Goal: Transaction & Acquisition: Subscribe to service/newsletter

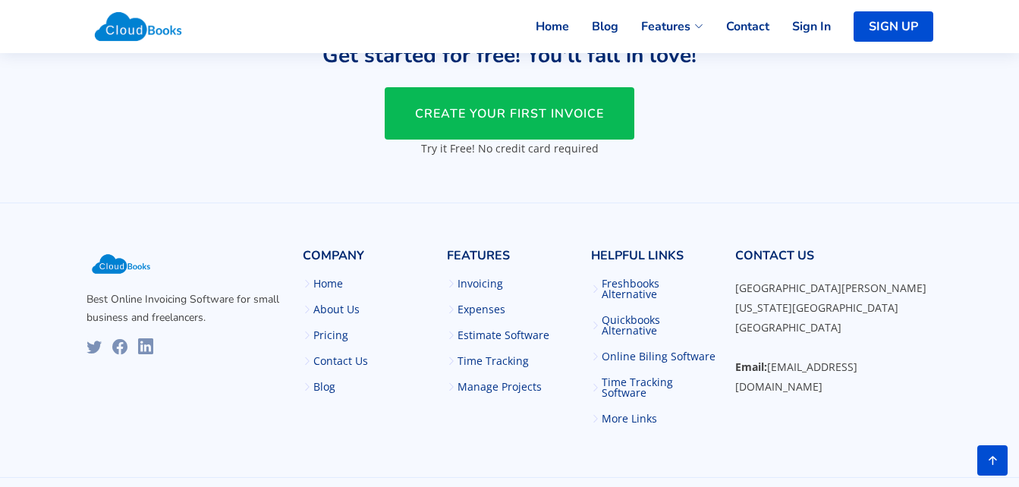
scroll to position [3693, 0]
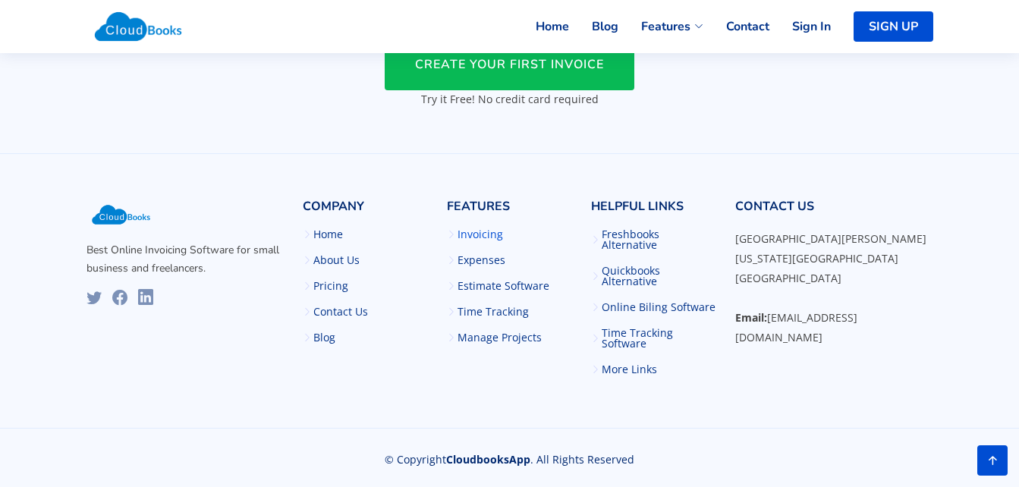
click at [484, 240] on link "Invoicing" at bounding box center [480, 234] width 46 height 11
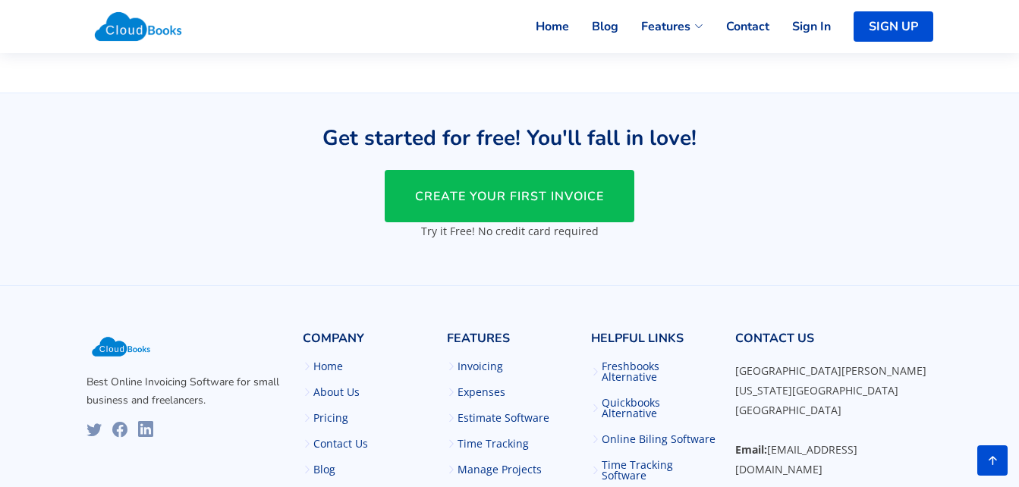
scroll to position [2655, 0]
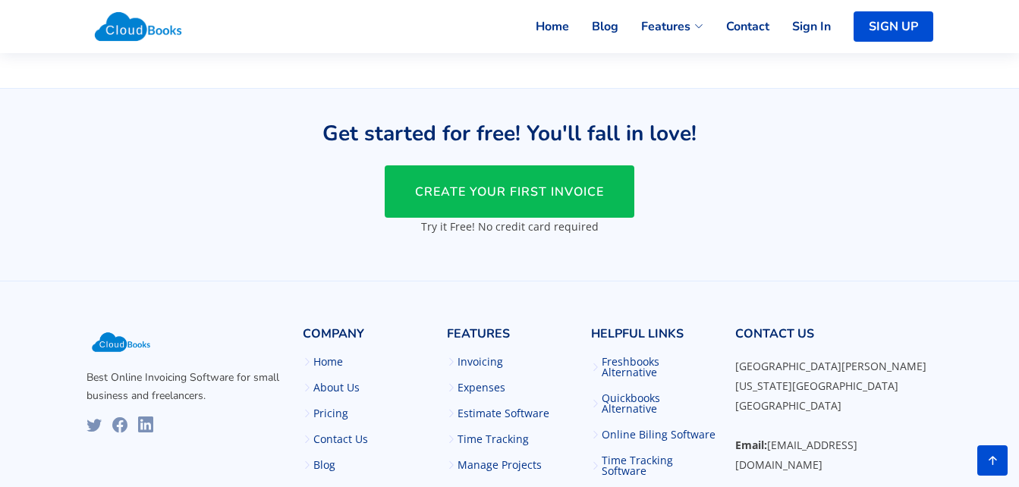
click at [510, 190] on span "CREATE YOUR FIRST INVOICE" at bounding box center [509, 192] width 189 height 17
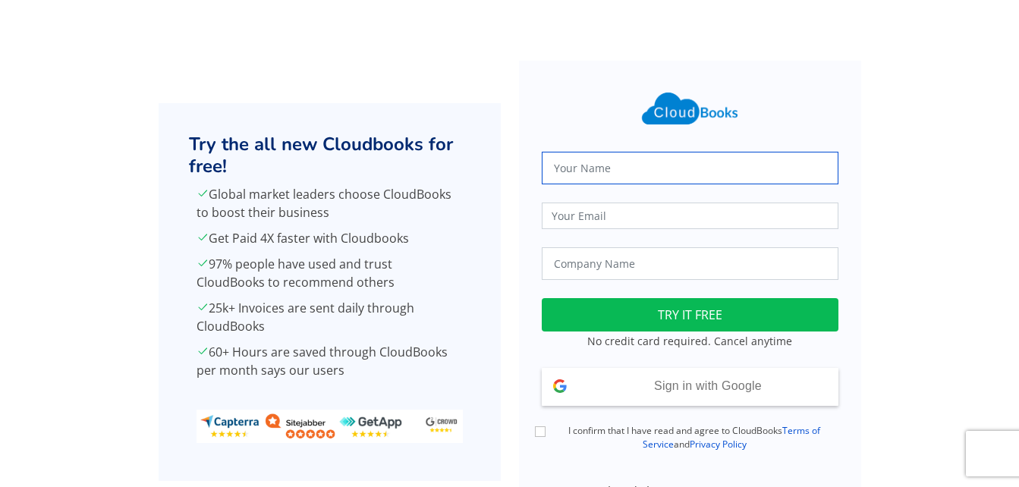
click at [589, 166] on input "text" at bounding box center [690, 168] width 297 height 33
type input "Phillip Boitshoko"
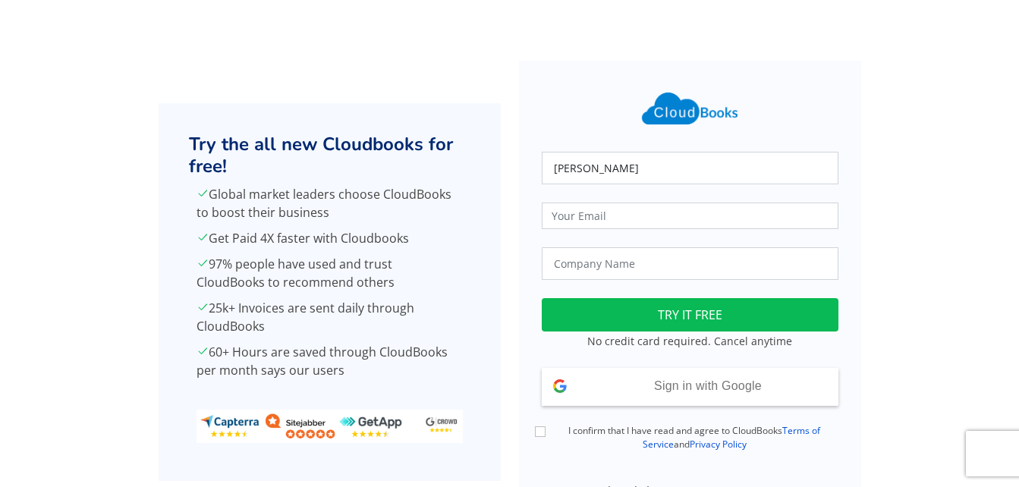
type input "prosper@boitumelosys.co.za"
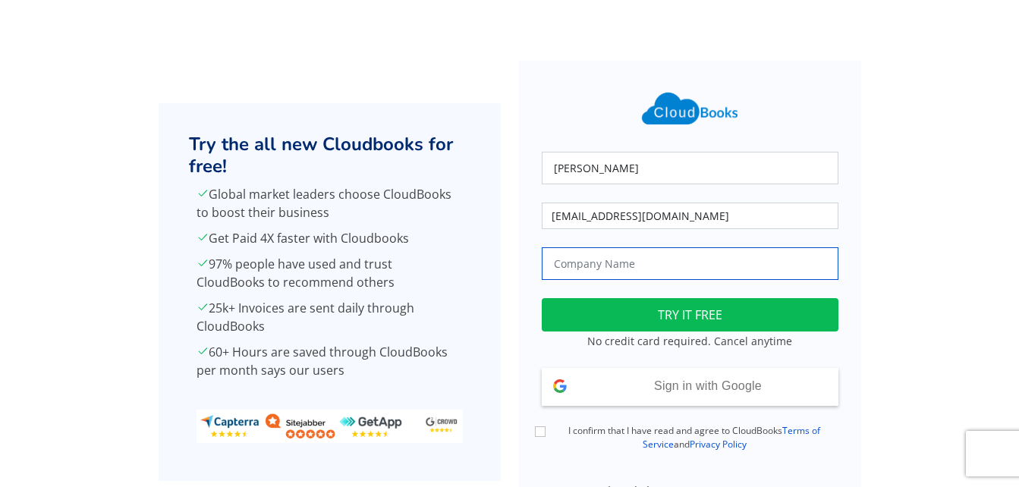
click at [577, 265] on input "text" at bounding box center [690, 263] width 297 height 33
type input "Boitumelo Electronics Systems"
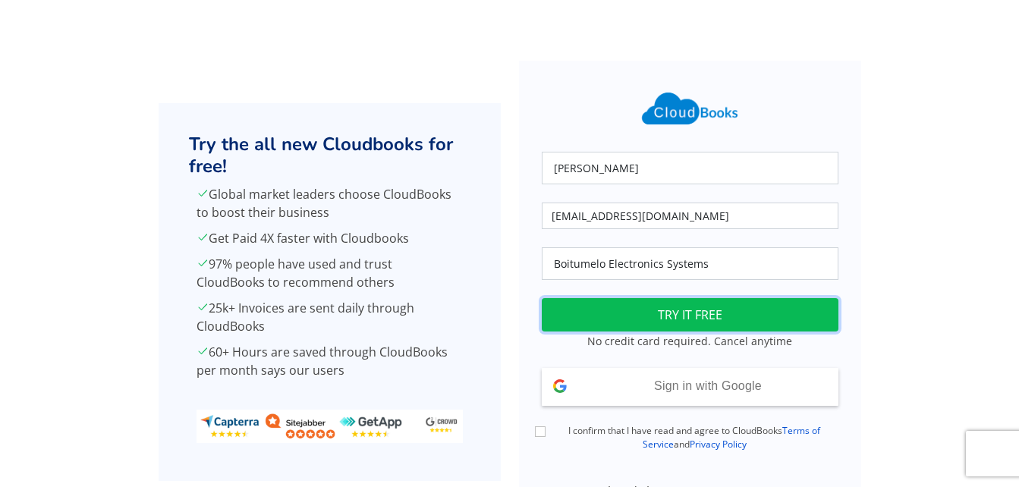
click at [668, 318] on button "TRY IT FREE" at bounding box center [690, 314] width 297 height 33
click at [539, 435] on input "I confirm that I have read and agree to CloudBooks Terms of Service and Privacy…" at bounding box center [540, 431] width 11 height 11
checkbox input "true"
click at [652, 319] on button "TRY IT FREE" at bounding box center [690, 314] width 297 height 33
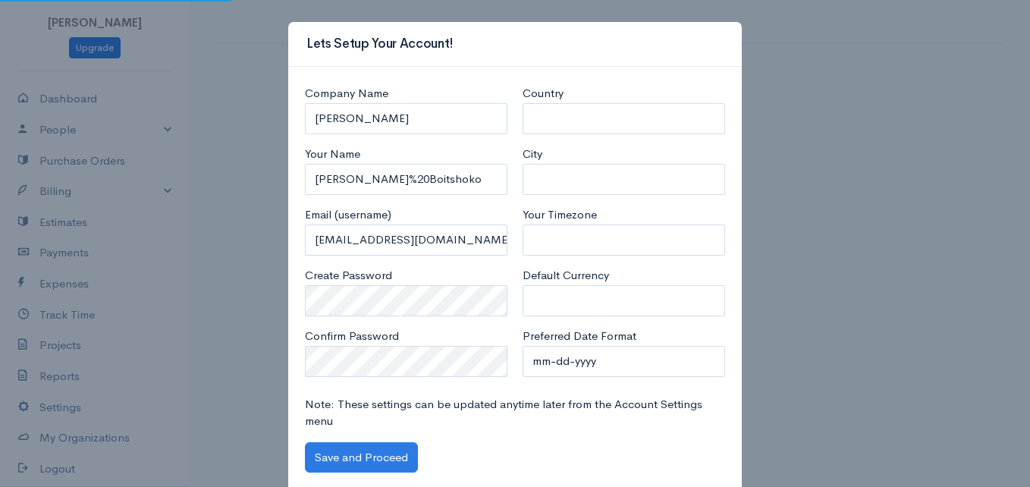
select select "South Africa"
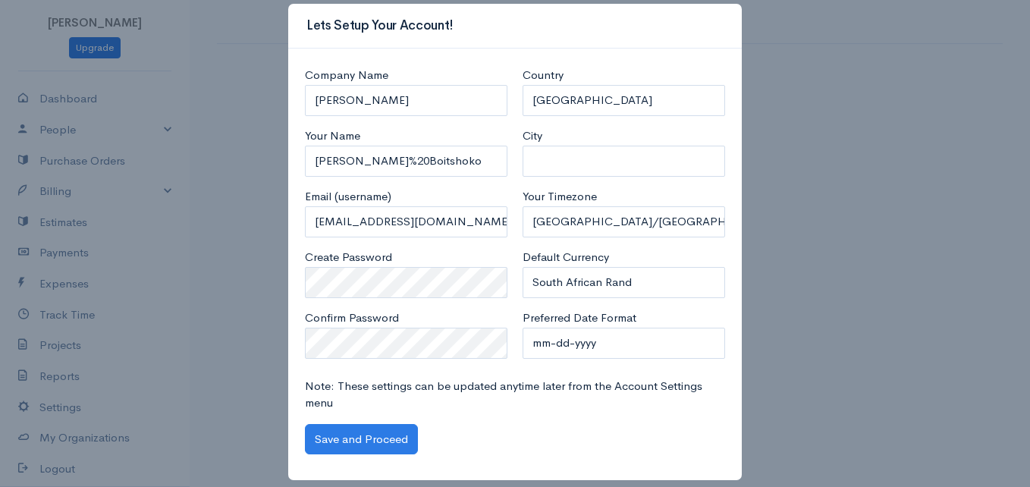
scroll to position [33, 0]
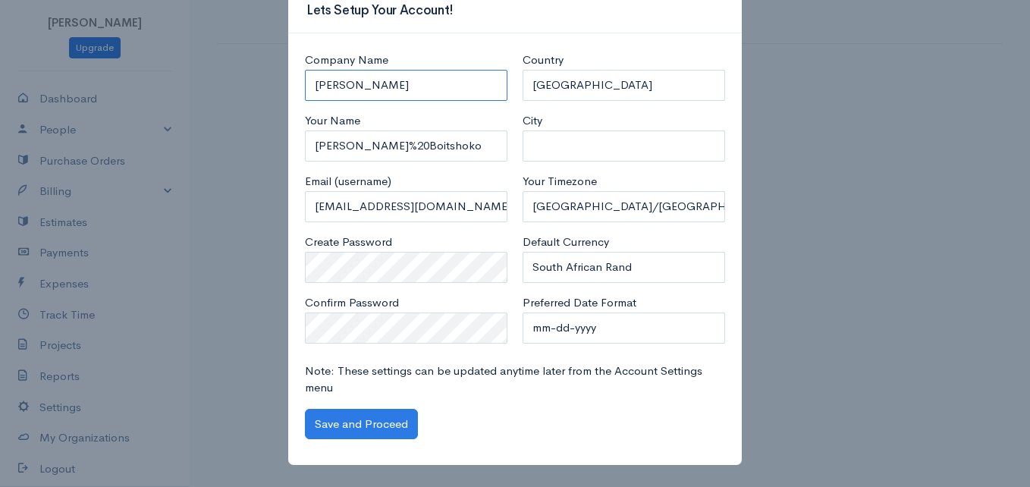
drag, startPoint x: 401, startPoint y: 81, endPoint x: 299, endPoint y: 93, distance: 102.3
click at [305, 93] on input "[PERSON_NAME]" at bounding box center [406, 85] width 203 height 31
type input "Boitumelo Electronics Systems"
click at [360, 145] on input "Phillip%20Boitshoko" at bounding box center [406, 145] width 203 height 31
type input "Phillip Boitshoko"
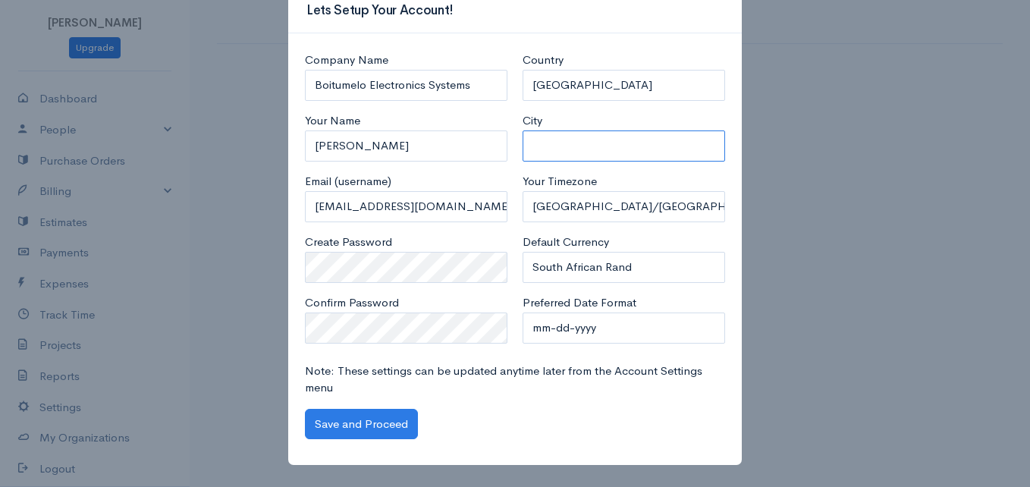
click at [542, 146] on input "City" at bounding box center [624, 145] width 203 height 31
type input "Witbank"
click at [355, 414] on button "Save and Proceed" at bounding box center [361, 424] width 113 height 31
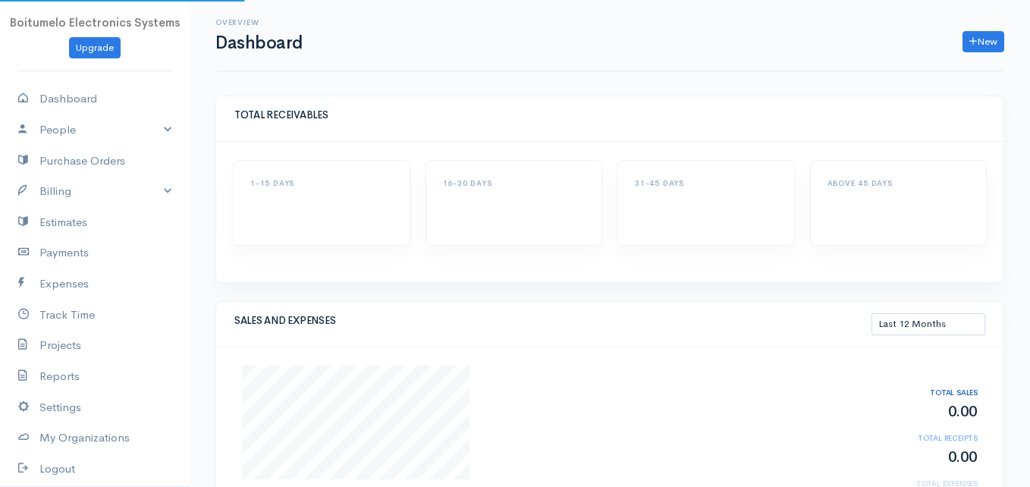
select select "365"
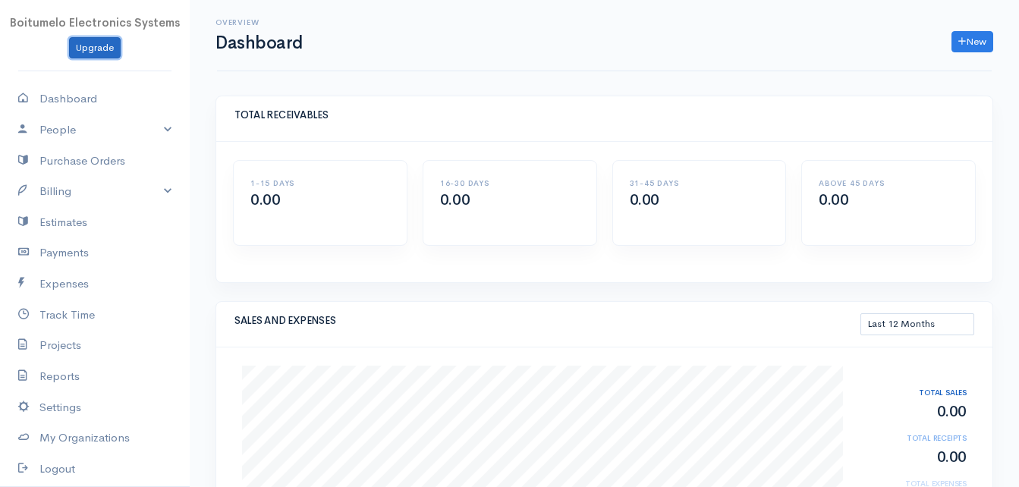
click at [92, 46] on link "Upgrade" at bounding box center [95, 48] width 52 height 22
